Goal: Task Accomplishment & Management: Manage account settings

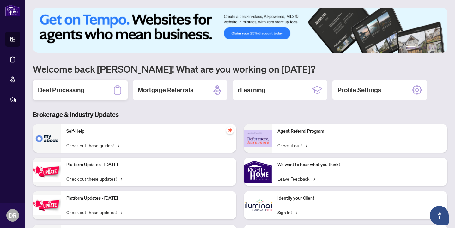
click at [80, 94] on h2 "Deal Processing" at bounding box center [61, 90] width 46 height 9
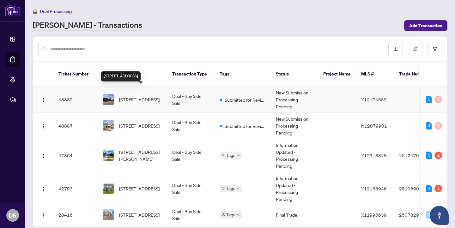
click at [127, 96] on span "[STREET_ADDRESS]" at bounding box center [139, 99] width 40 height 7
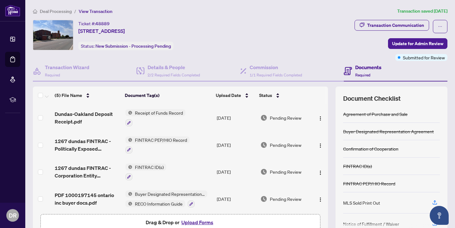
click at [157, 116] on span "Receipt of Funds Record" at bounding box center [158, 112] width 53 height 7
click at [206, 224] on button "Upload Forms" at bounding box center [197, 222] width 36 height 8
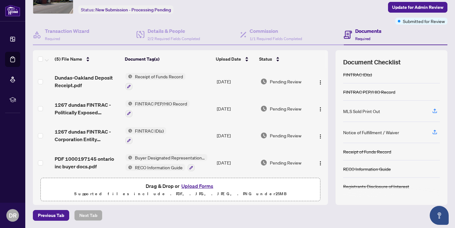
scroll to position [55, 0]
click at [202, 188] on button "Upload Forms" at bounding box center [197, 186] width 36 height 8
